Goal: Task Accomplishment & Management: Manage account settings

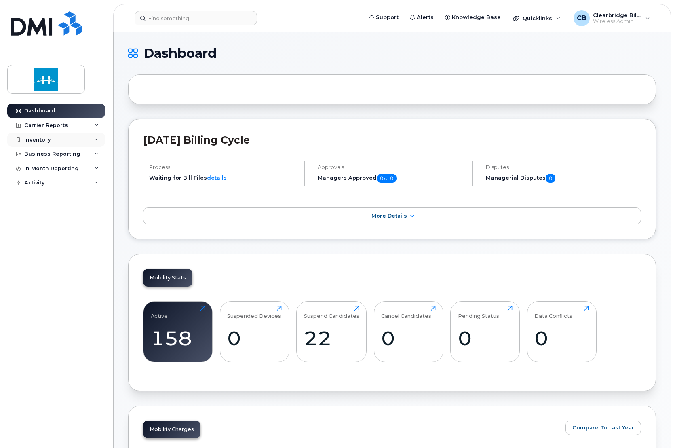
click at [48, 137] on div "Inventory" at bounding box center [37, 140] width 26 height 6
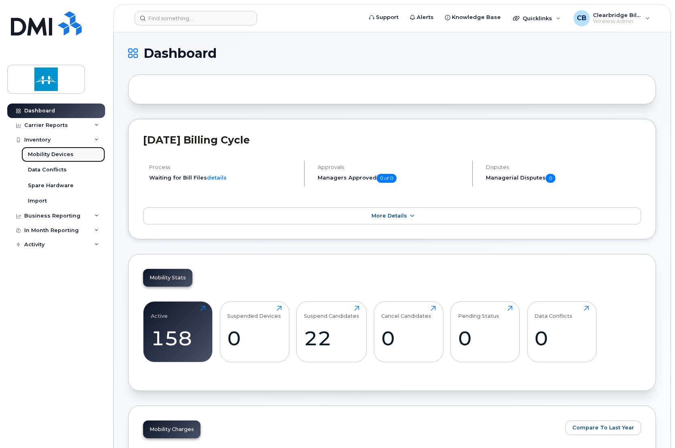
click at [61, 157] on div "Mobility Devices" at bounding box center [51, 154] width 46 height 7
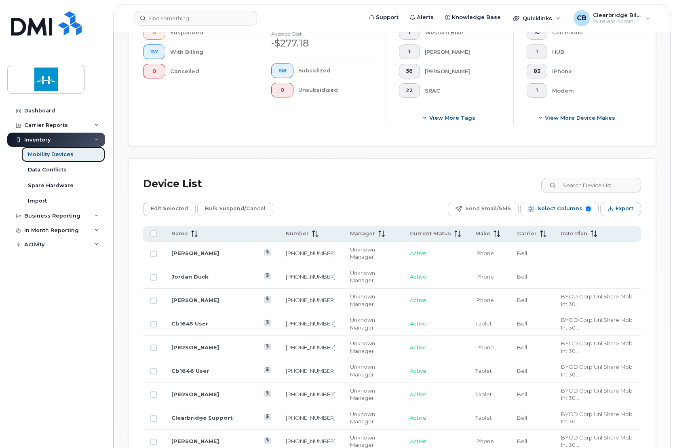
scroll to position [239, 0]
click at [592, 178] on input at bounding box center [590, 184] width 101 height 15
click at [584, 181] on input at bounding box center [590, 184] width 101 height 15
paste input "[PERSON_NAME]"
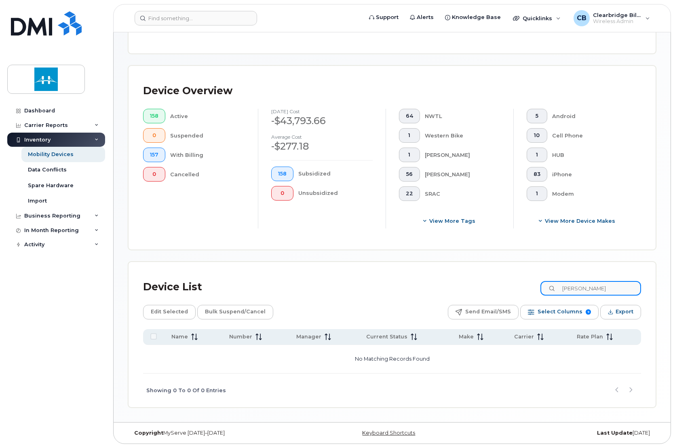
type input "Ben"
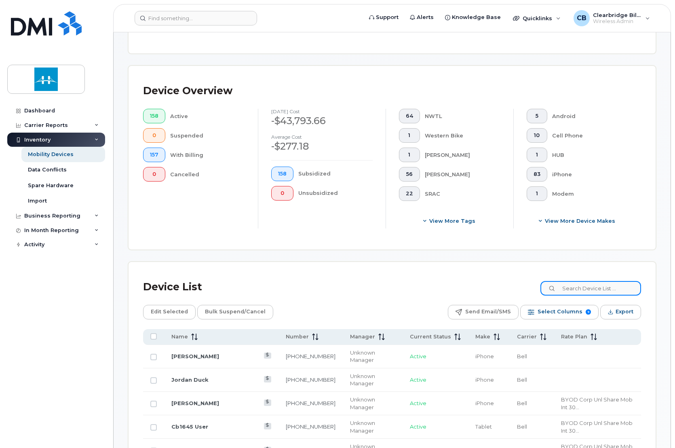
scroll to position [239, 0]
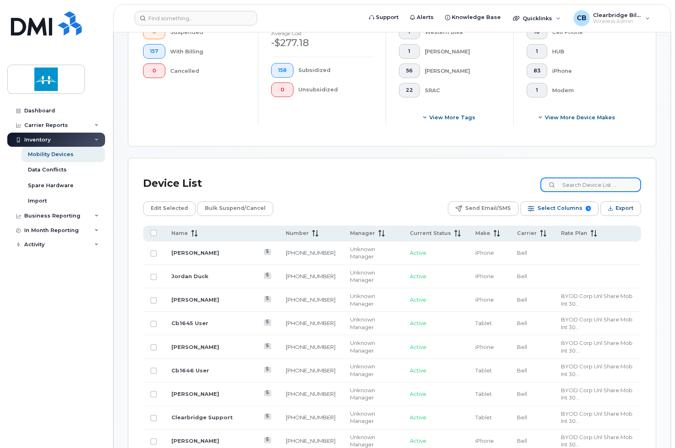
paste input "CB2363"
type input "CB2363"
click at [584, 181] on input at bounding box center [590, 184] width 101 height 15
paste input "89302610207416125166"
type input "89302610207416125166"
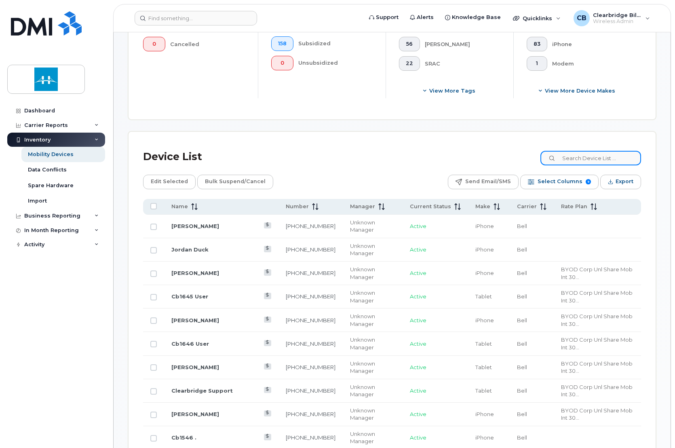
scroll to position [265, 0]
click at [43, 110] on div "Dashboard" at bounding box center [39, 110] width 31 height 6
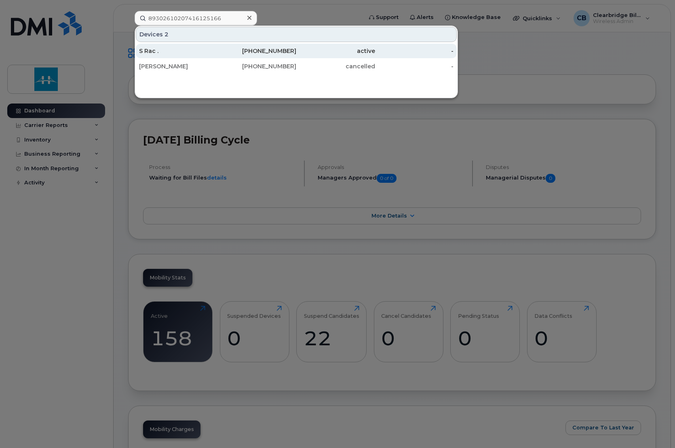
type input "89302610207416125166"
click at [199, 52] on div "S Rac ." at bounding box center [178, 51] width 79 height 8
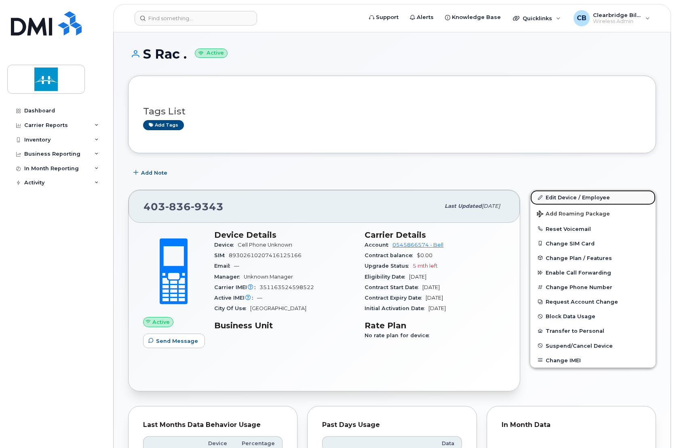
click at [602, 198] on link "Edit Device / Employee" at bounding box center [592, 197] width 125 height 15
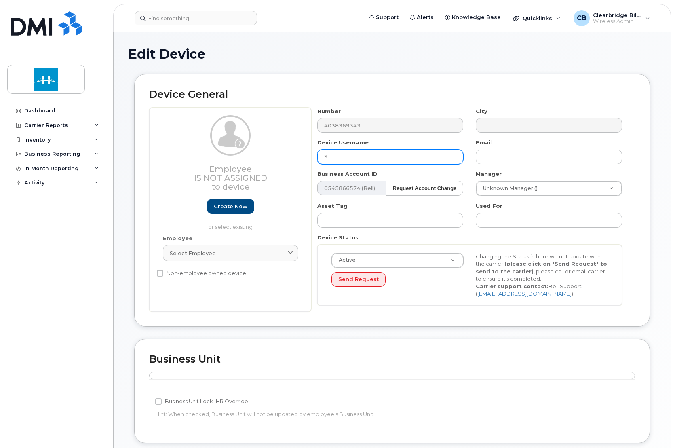
type input "S"
paste input "[PERSON_NAME]"
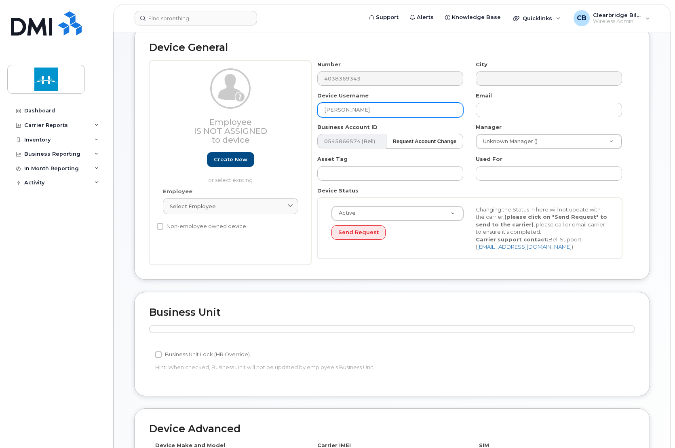
scroll to position [59, 0]
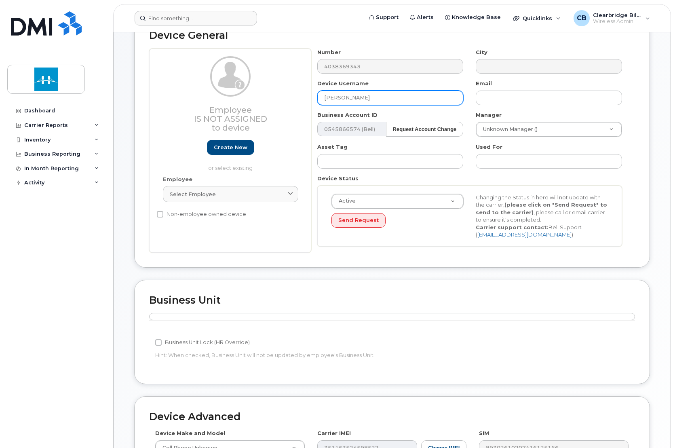
type input "[PERSON_NAME]"
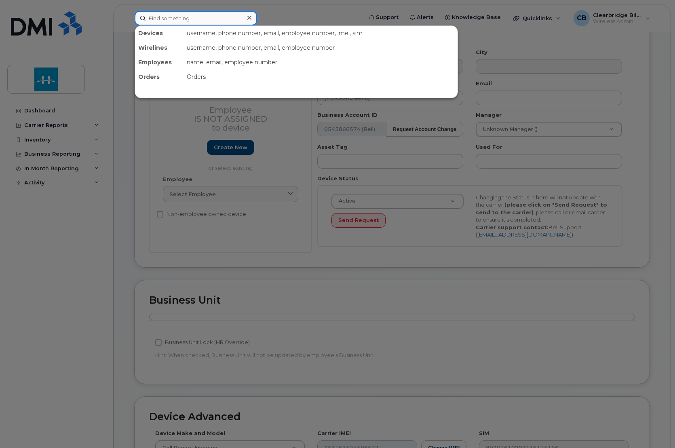
click at [202, 18] on input at bounding box center [195, 18] width 122 height 15
paste input "[PERSON_NAME]"
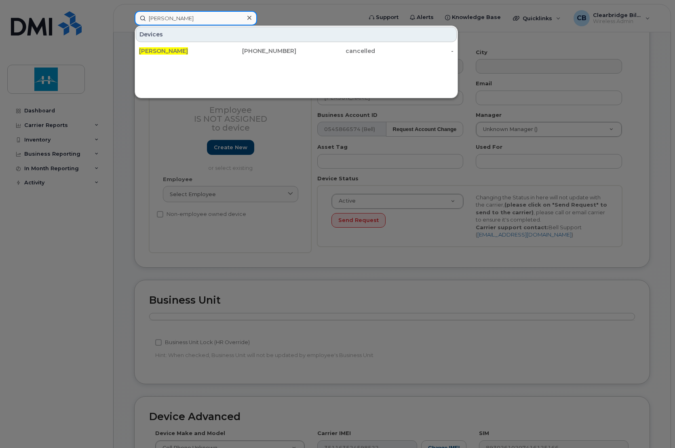
type input "Ben"
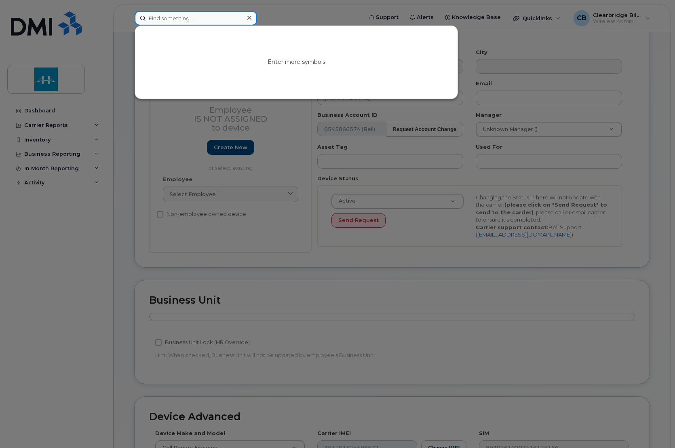
paste input "89302610207416125166"
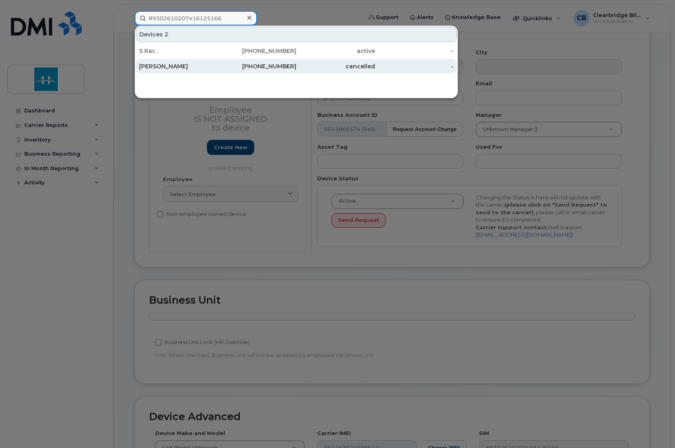
type input "89302610207416125166"
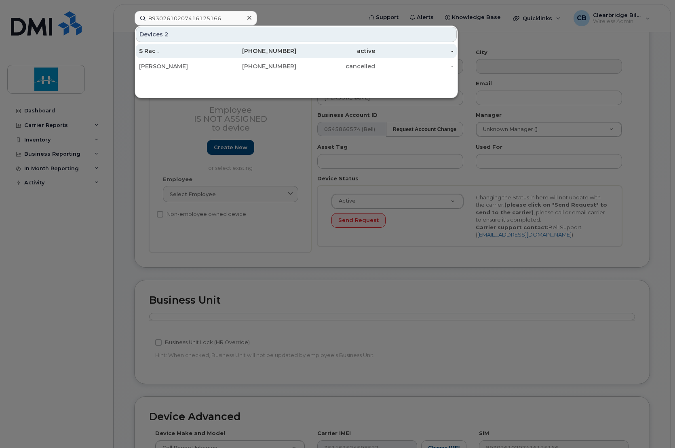
click at [272, 55] on div "403-836-9343" at bounding box center [257, 51] width 79 height 15
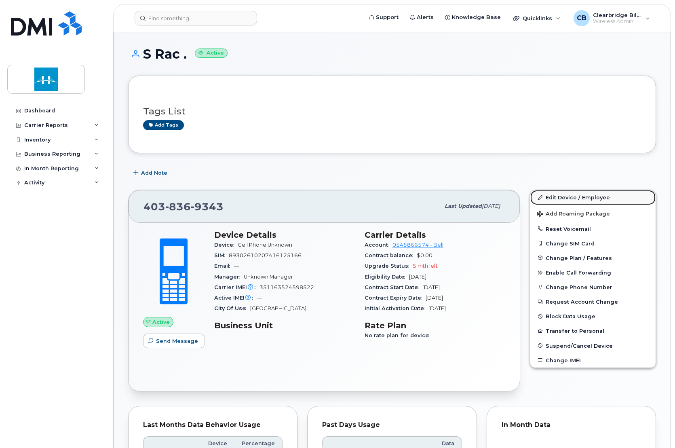
click at [588, 202] on link "Edit Device / Employee" at bounding box center [592, 197] width 125 height 15
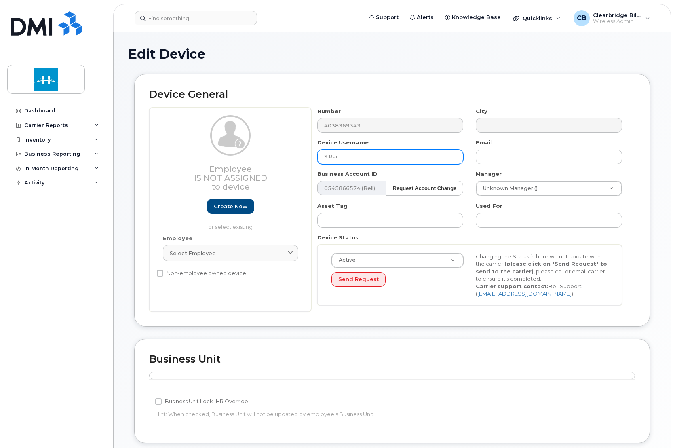
drag, startPoint x: 354, startPoint y: 159, endPoint x: 208, endPoint y: 168, distance: 146.5
click at [208, 168] on div "Employee Is not assigned to device Create new or select existing Employee Selec…" at bounding box center [391, 209] width 485 height 204
type input "[PERSON_NAME]"
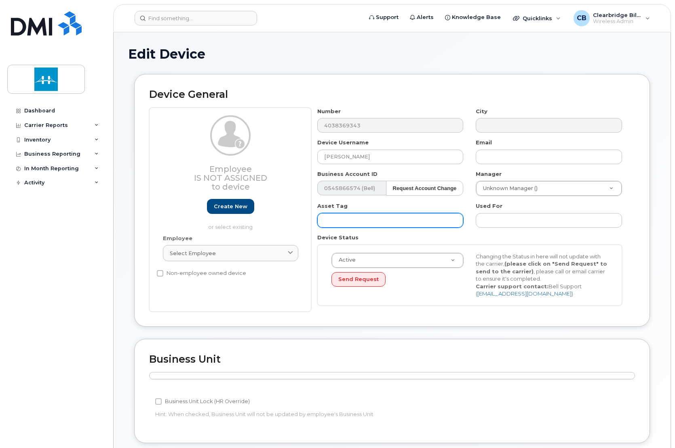
click at [355, 221] on input "text" at bounding box center [390, 220] width 146 height 15
paste input "CB2363"
type input "CB2363"
click at [435, 334] on div "Device General Employee Is not assigned to device Create new or select existing…" at bounding box center [391, 206] width 527 height 265
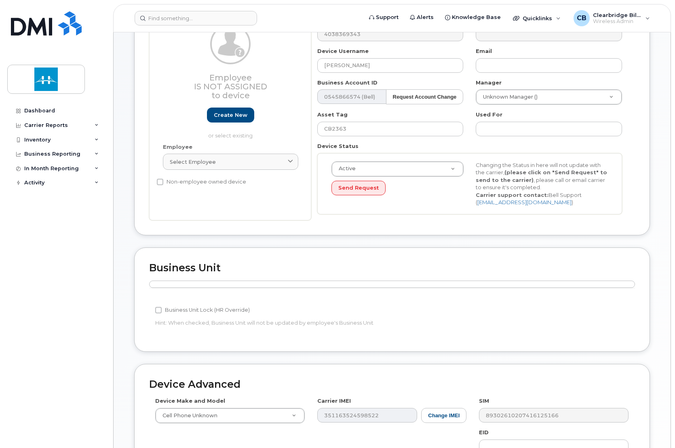
scroll to position [248, 0]
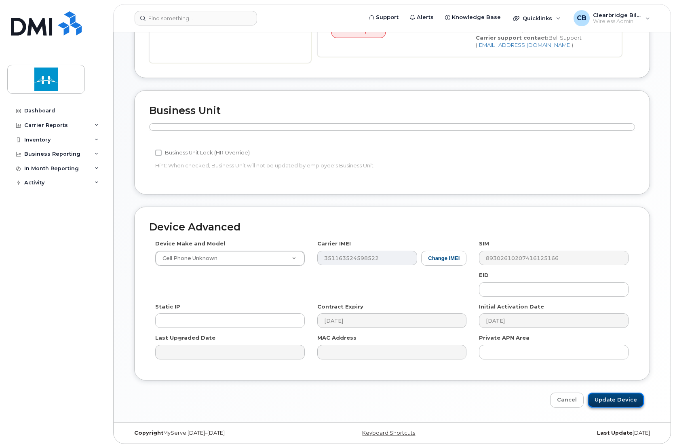
click at [619, 398] on input "Update Device" at bounding box center [615, 399] width 56 height 15
type input "Saving..."
